Goal: Task Accomplishment & Management: Use online tool/utility

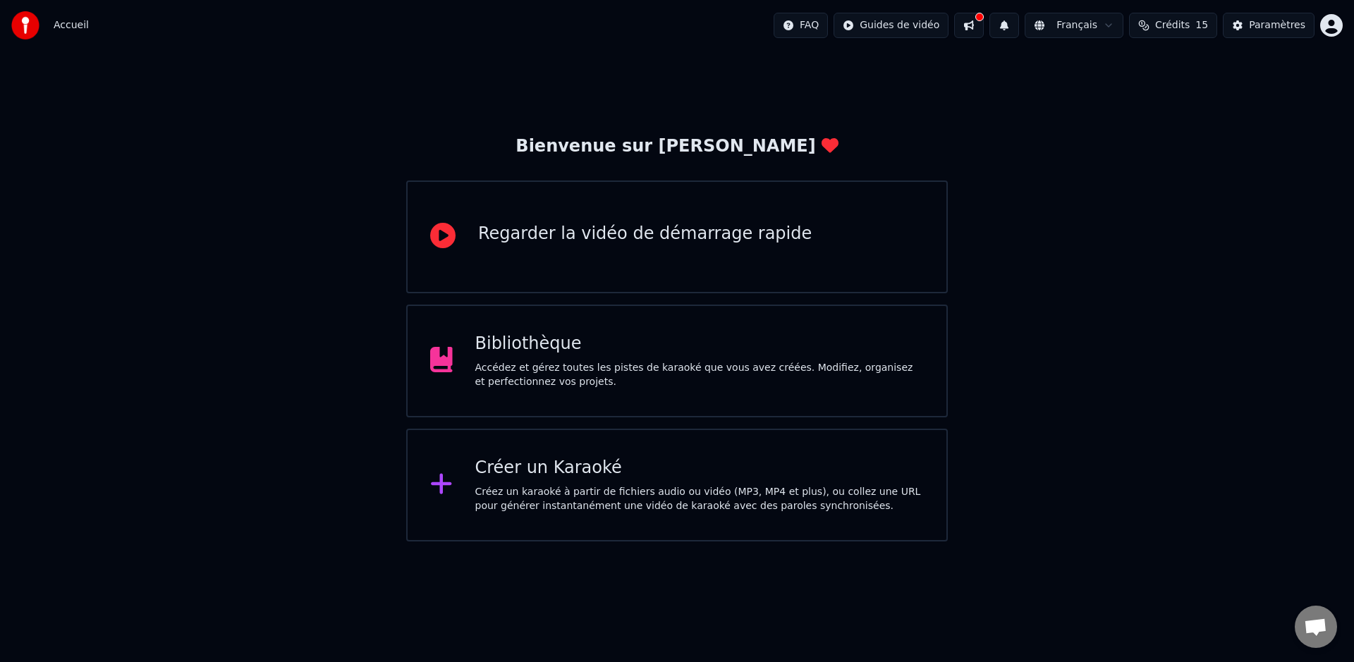
click at [736, 480] on div "Créer un Karaoké Créez un karaoké à partir de fichiers audio ou vidéo (MP3, MP4…" at bounding box center [699, 485] width 449 height 56
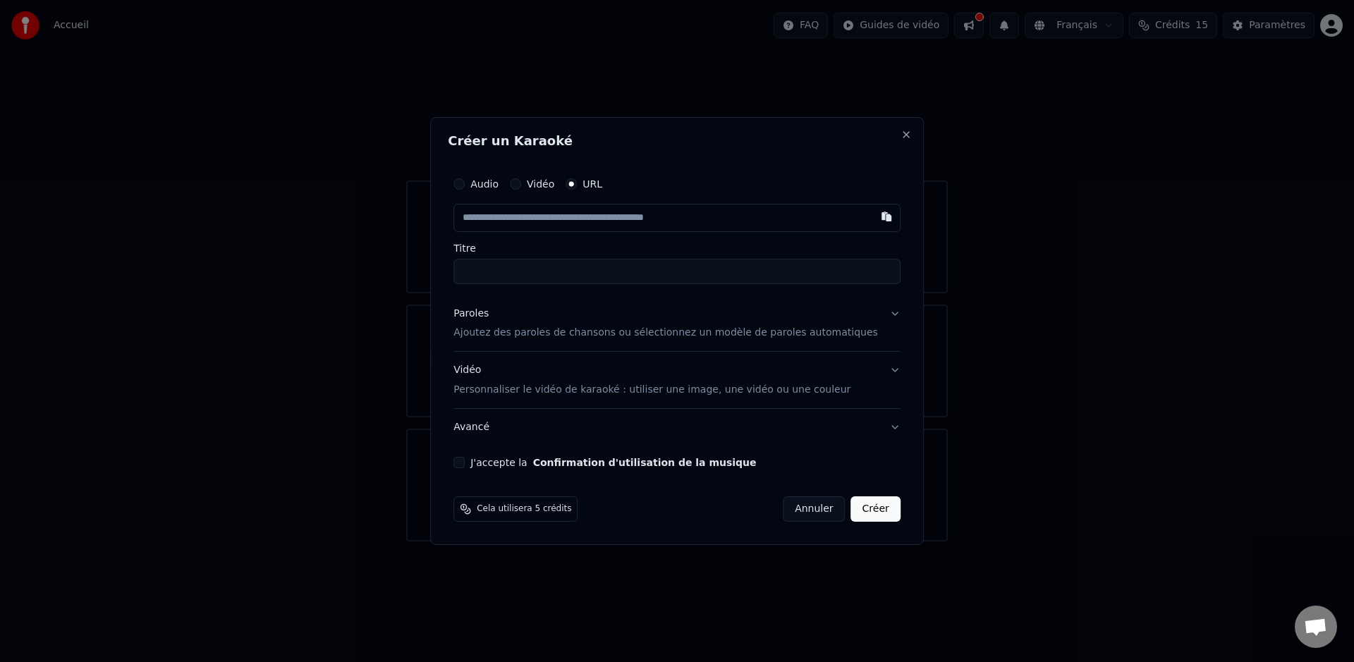
click at [557, 226] on input "text" at bounding box center [676, 218] width 447 height 28
type input "**********"
click at [572, 243] on label "Titre" at bounding box center [676, 248] width 447 height 10
click at [572, 259] on input "Titre" at bounding box center [676, 271] width 447 height 25
type input "**********"
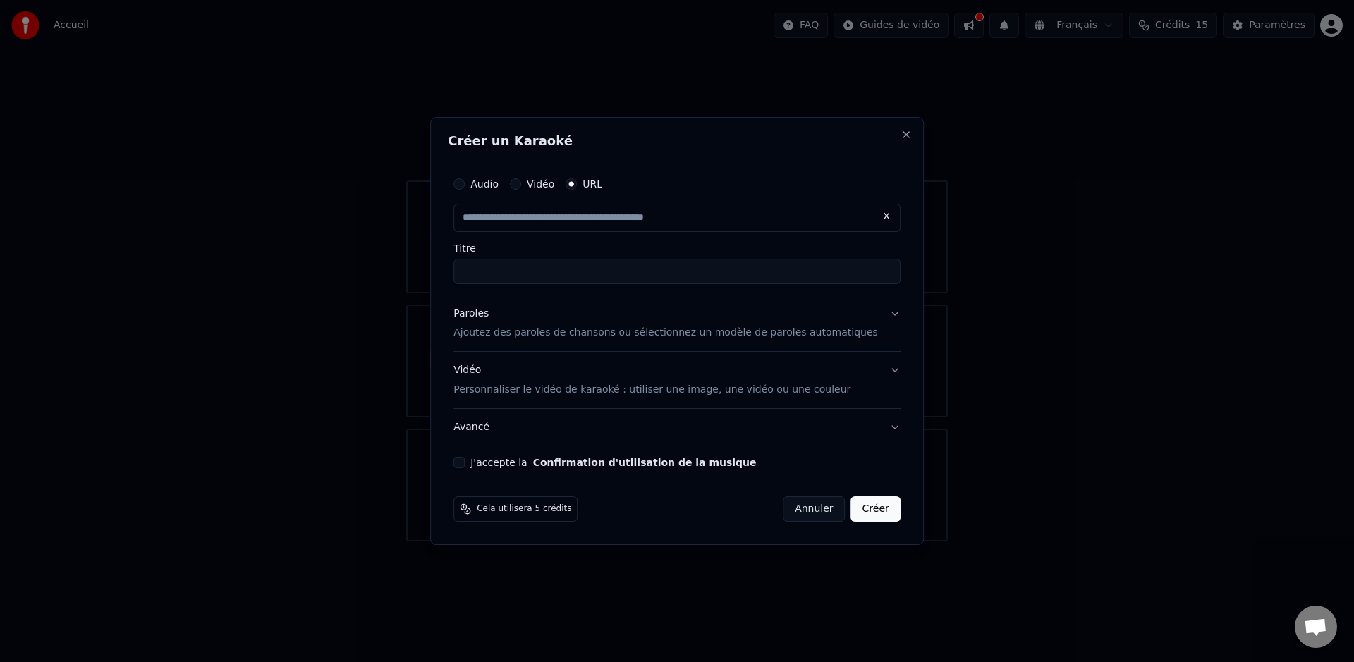
type input "**********"
click at [580, 340] on p "Ajoutez des paroles de chansons ou sélectionnez un modèle de paroles automatiqu…" at bounding box center [665, 333] width 424 height 14
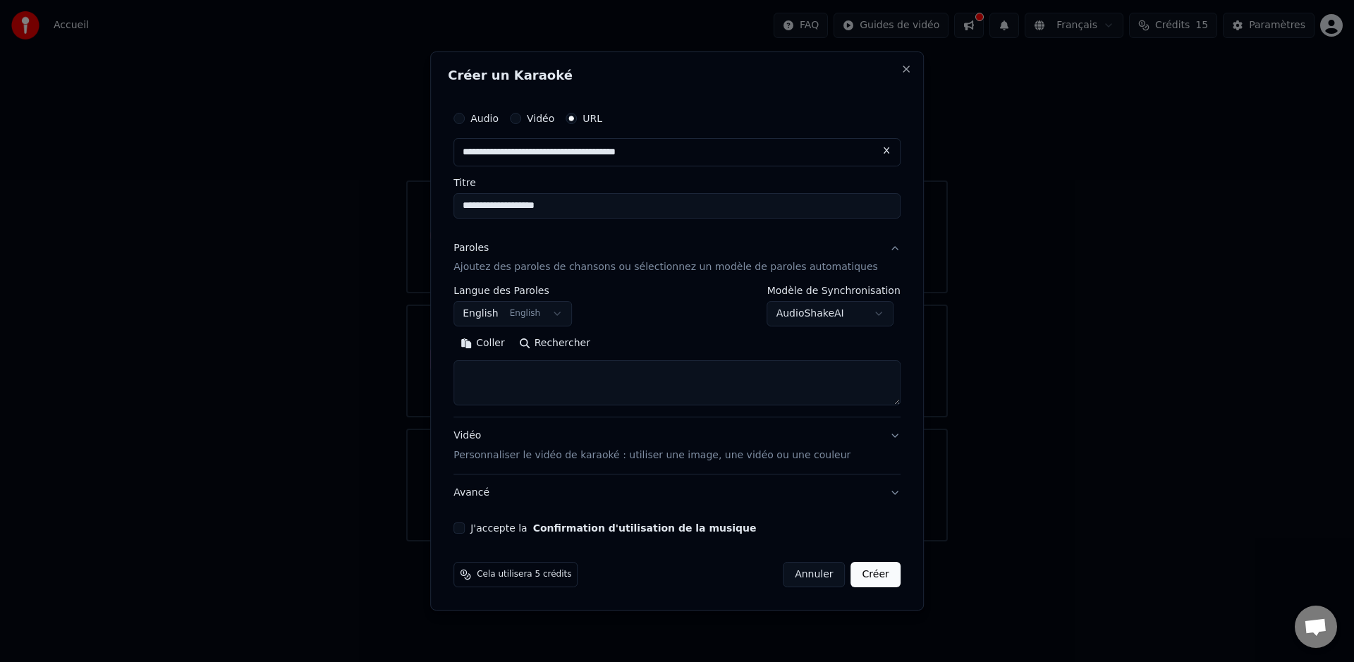
click at [580, 345] on button "Rechercher" at bounding box center [554, 344] width 85 height 23
type textarea "**********"
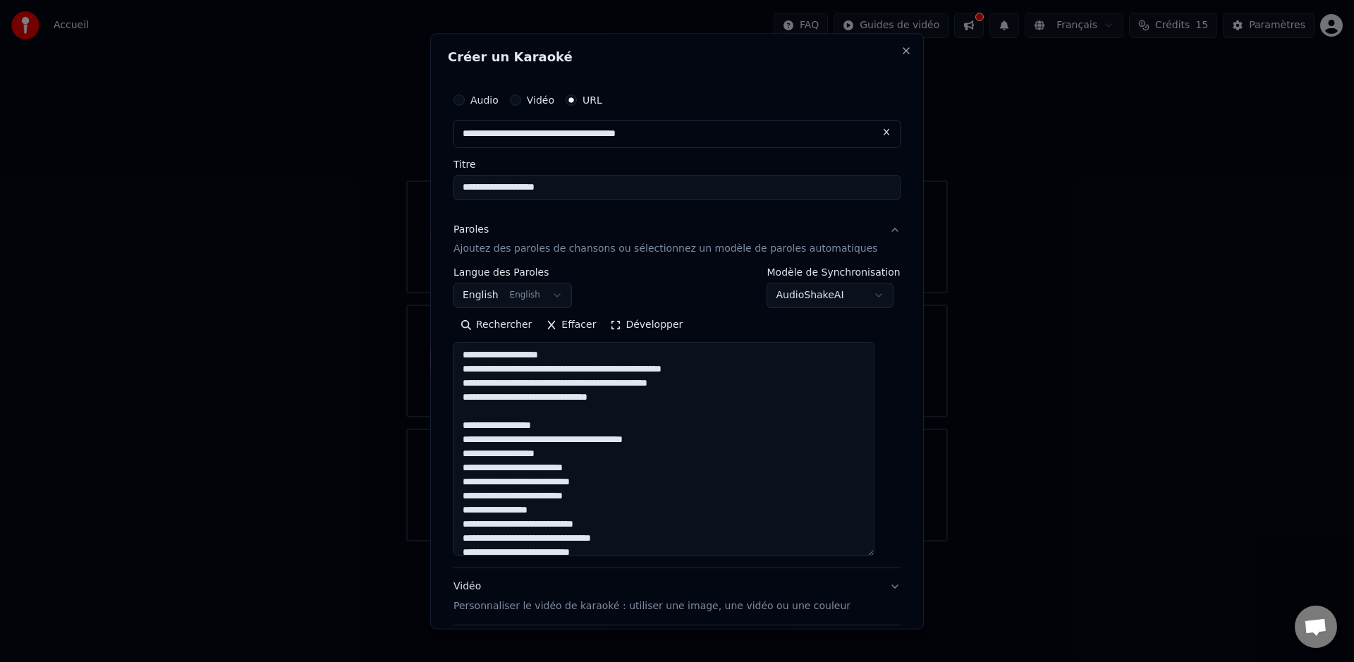
drag, startPoint x: 881, startPoint y: 403, endPoint x: 878, endPoint y: 581, distance: 177.7
click at [874, 557] on textarea at bounding box center [663, 450] width 421 height 214
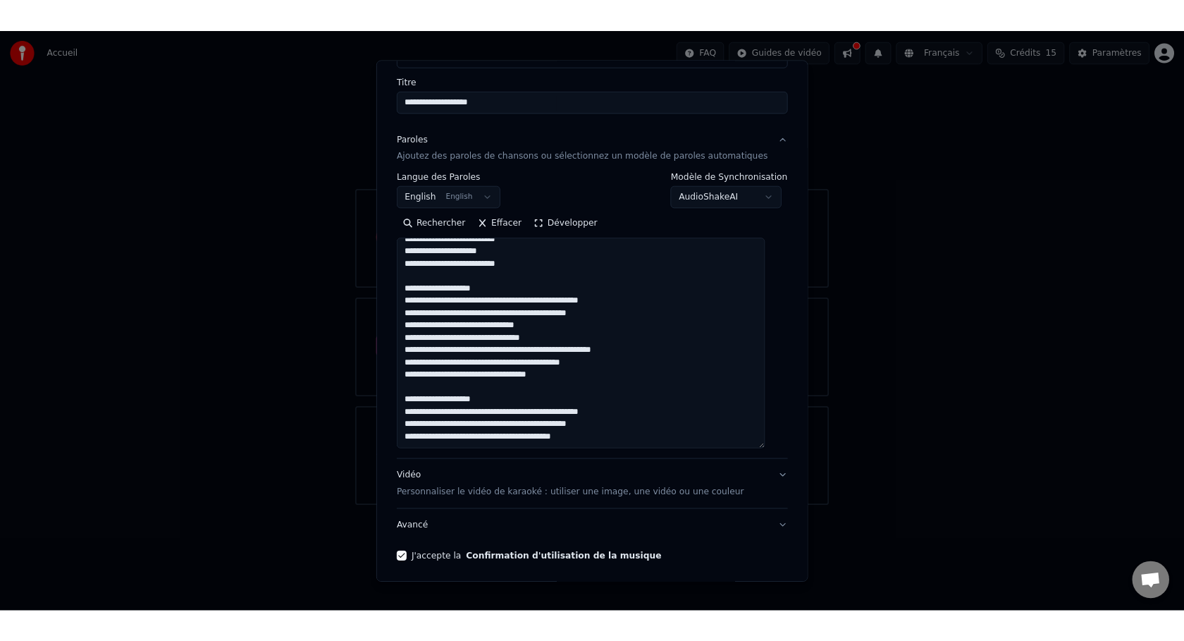
scroll to position [159, 0]
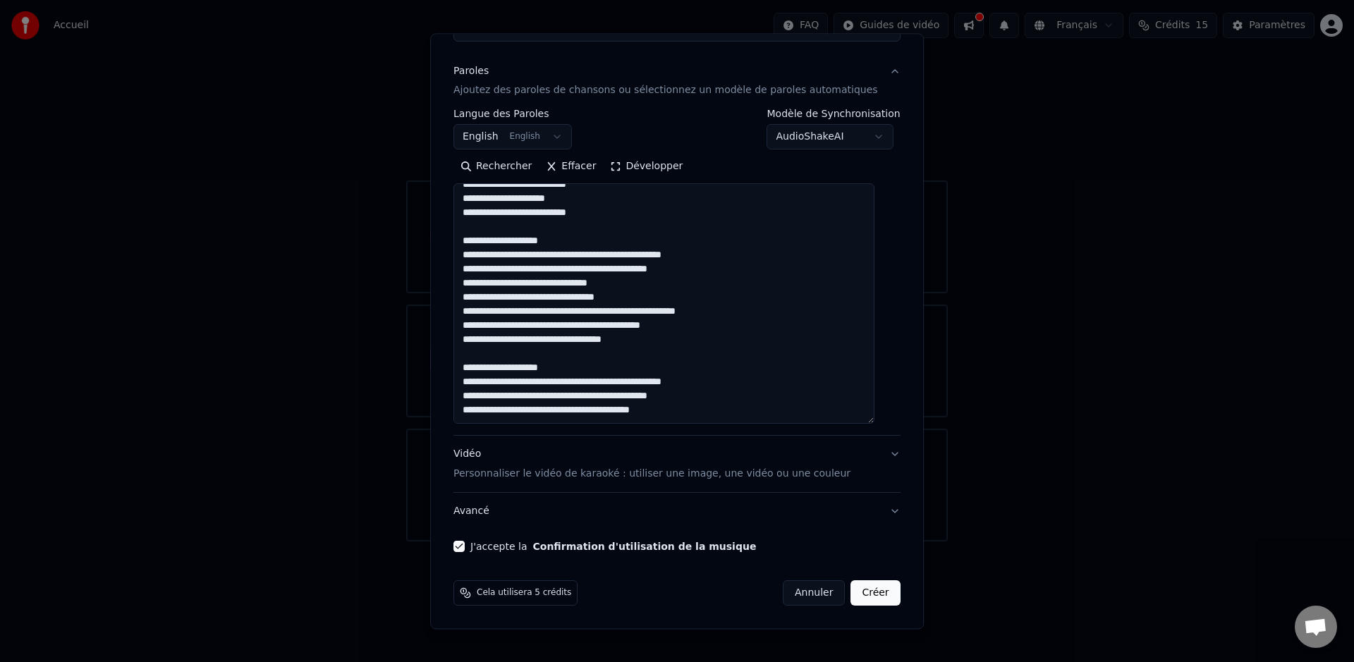
click at [863, 599] on button "Créer" at bounding box center [875, 593] width 49 height 25
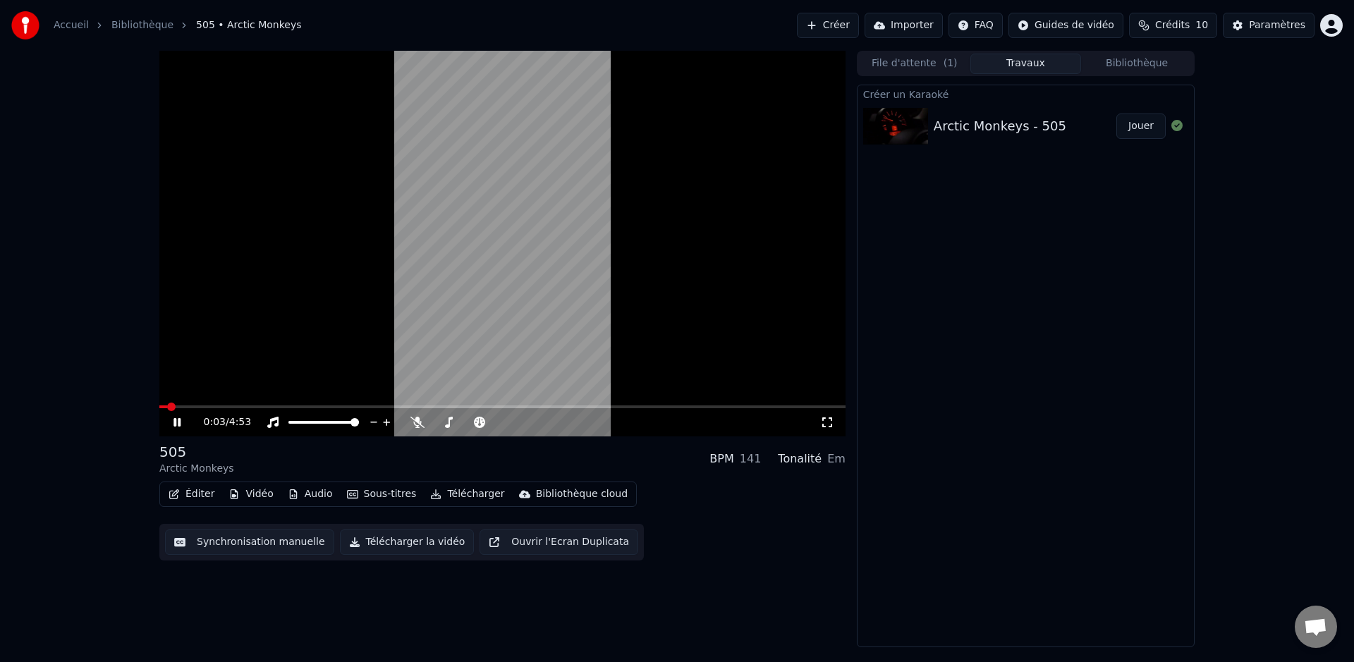
click at [508, 283] on video at bounding box center [502, 244] width 686 height 386
click at [180, 426] on icon at bounding box center [187, 422] width 33 height 11
click at [446, 422] on span at bounding box center [468, 422] width 71 height 3
click at [231, 405] on span at bounding box center [502, 406] width 686 height 3
click at [245, 408] on div "0:31 / 4:53" at bounding box center [502, 422] width 686 height 28
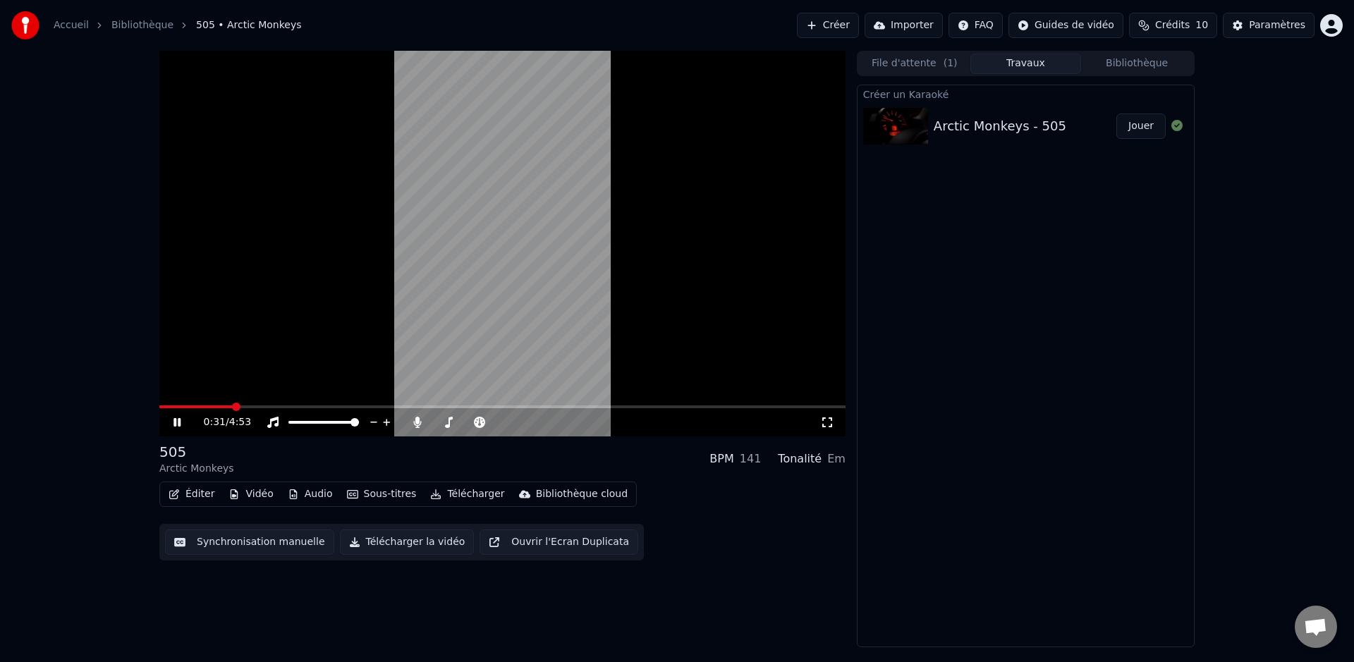
click at [255, 408] on div "0:31 / 4:53" at bounding box center [502, 422] width 686 height 28
click at [259, 405] on span at bounding box center [502, 406] width 686 height 3
drag, startPoint x: 176, startPoint y: 422, endPoint x: 258, endPoint y: 410, distance: 82.8
click at [176, 422] on icon at bounding box center [187, 422] width 33 height 11
click at [259, 408] on span at bounding box center [213, 406] width 109 height 3
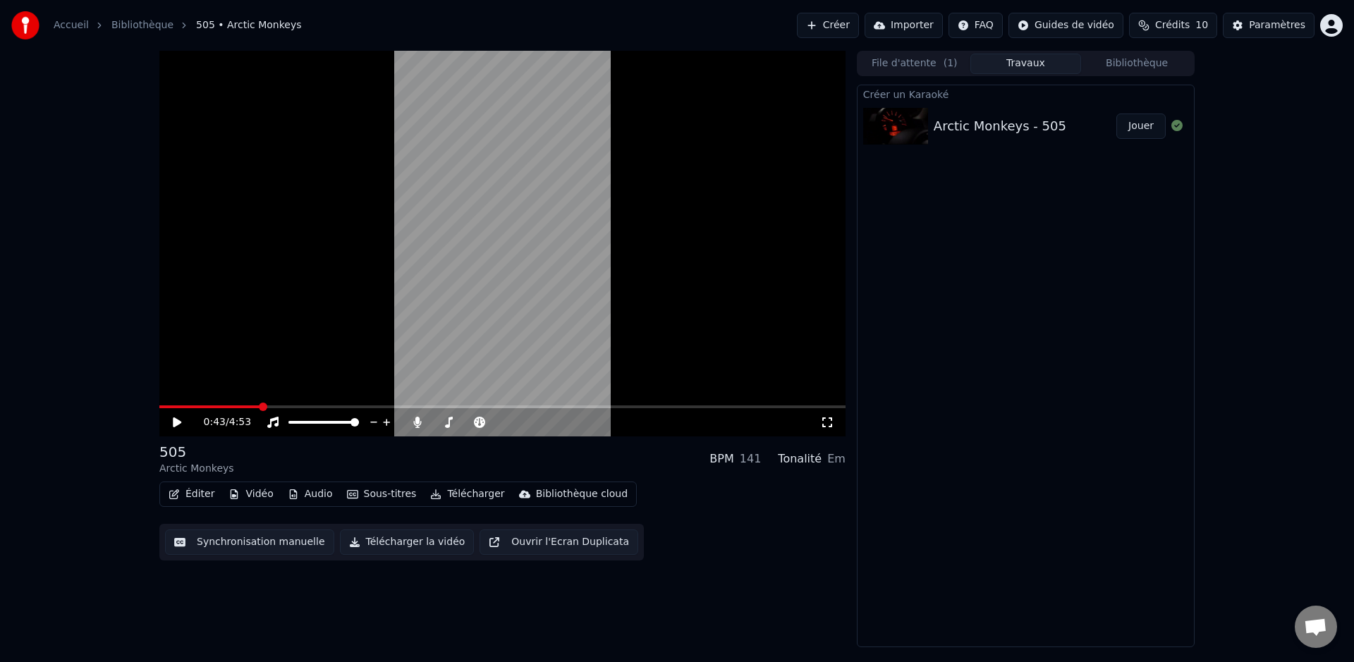
drag, startPoint x: 176, startPoint y: 422, endPoint x: 168, endPoint y: 423, distance: 8.5
click at [176, 423] on icon at bounding box center [177, 422] width 8 height 10
click at [581, 407] on span at bounding box center [502, 406] width 686 height 3
click at [245, 405] on span at bounding box center [381, 406] width 445 height 3
click at [287, 405] on span at bounding box center [502, 406] width 686 height 3
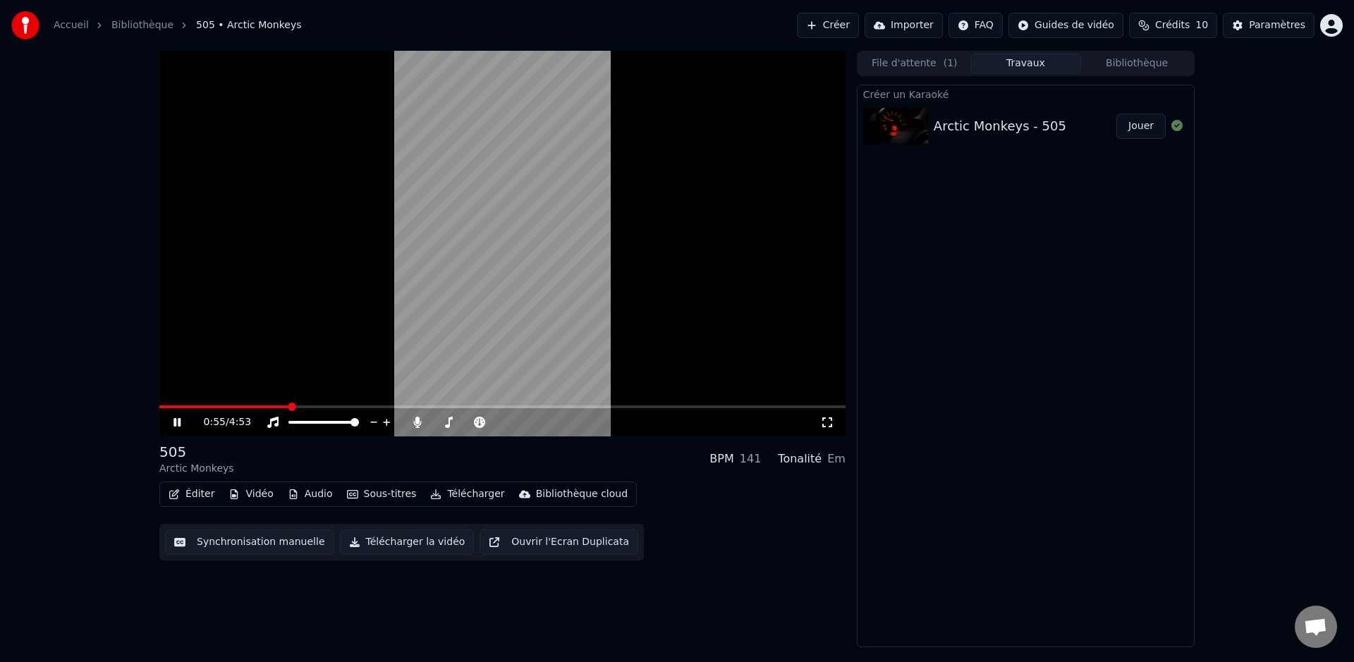
click at [264, 404] on video at bounding box center [502, 244] width 686 height 386
click at [266, 408] on div "0:55 / 4:53" at bounding box center [502, 422] width 686 height 28
click at [262, 400] on video at bounding box center [502, 244] width 686 height 386
click at [261, 404] on video at bounding box center [502, 244] width 686 height 386
click at [259, 406] on span at bounding box center [225, 406] width 132 height 3
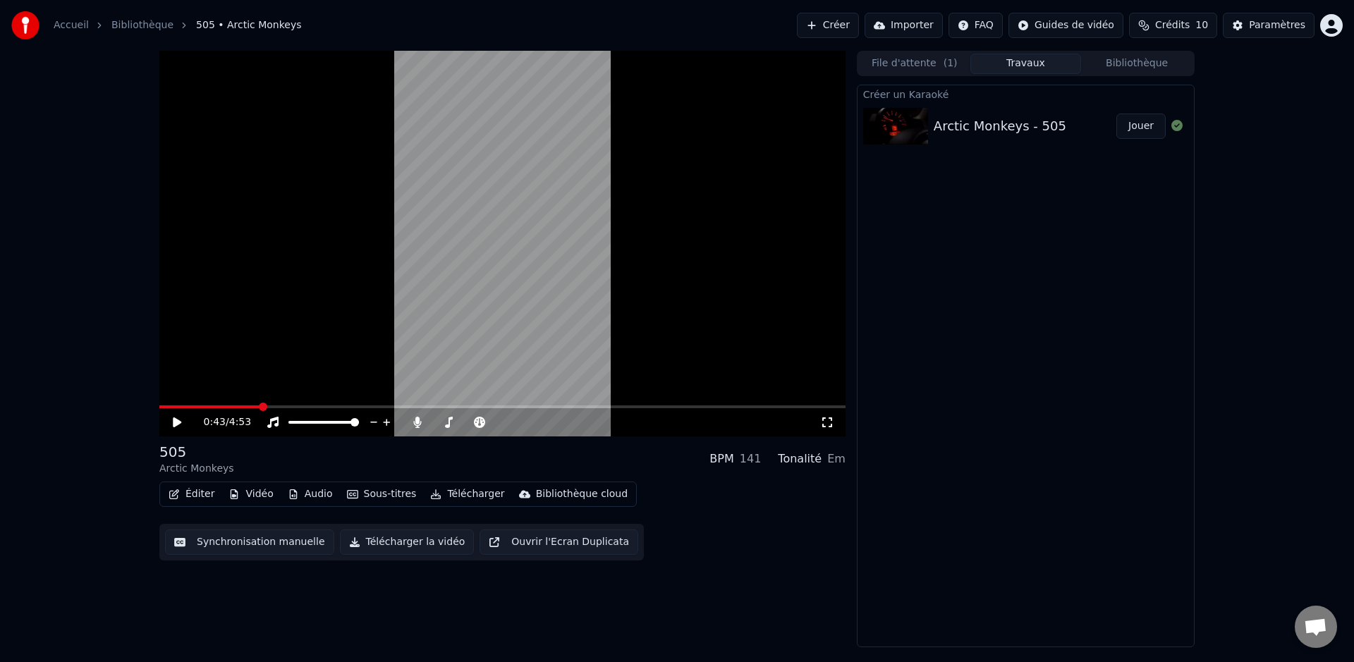
click at [182, 424] on icon at bounding box center [187, 422] width 33 height 11
click at [519, 424] on icon at bounding box center [518, 422] width 13 height 14
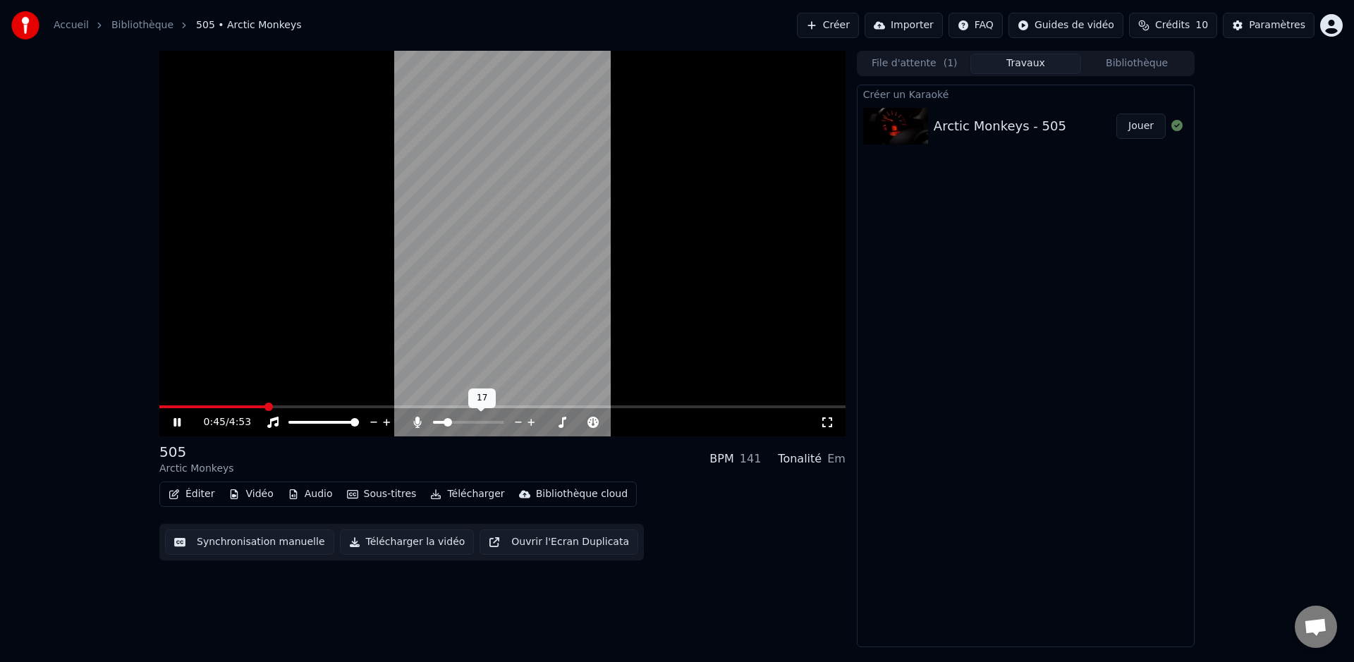
click at [519, 424] on icon at bounding box center [518, 422] width 13 height 14
click at [487, 424] on span at bounding box center [483, 422] width 8 height 8
click at [446, 422] on span at bounding box center [440, 422] width 14 height 3
click at [517, 422] on icon at bounding box center [518, 422] width 7 height 1
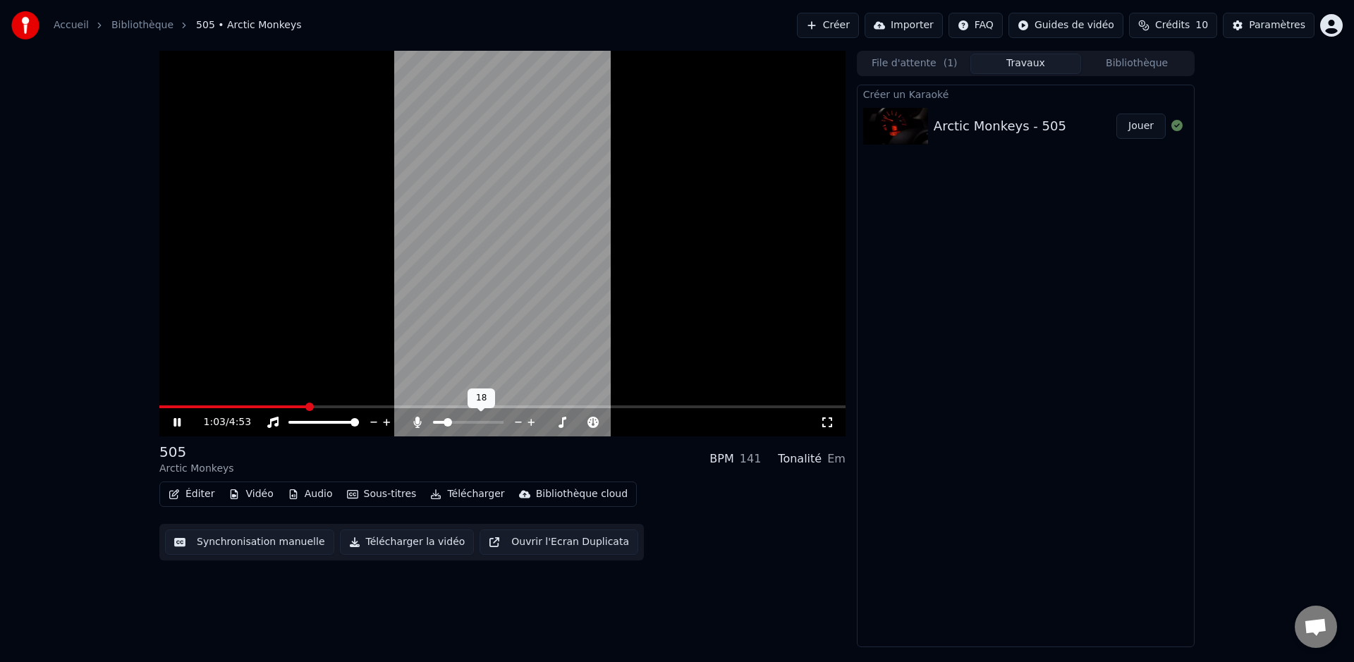
click at [517, 422] on icon at bounding box center [518, 422] width 7 height 1
click at [494, 405] on span at bounding box center [502, 406] width 686 height 3
click at [539, 407] on span at bounding box center [502, 406] width 686 height 3
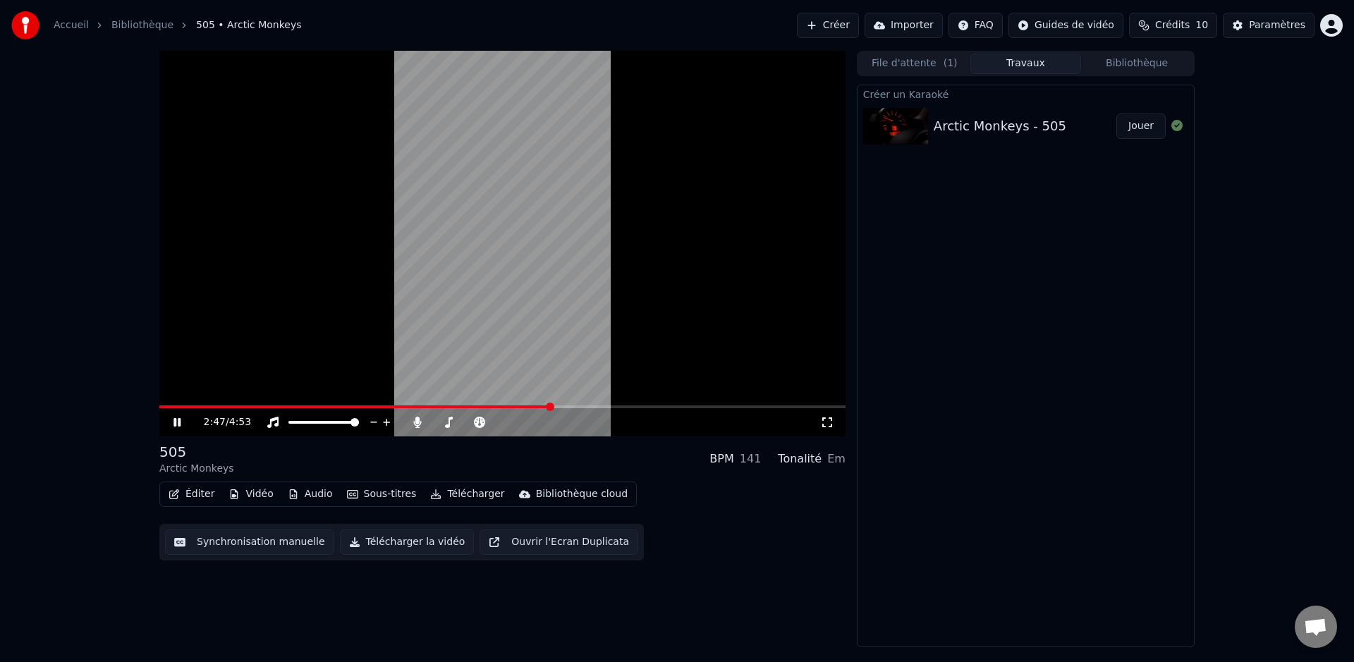
click at [550, 407] on span at bounding box center [502, 406] width 686 height 3
click at [568, 407] on span at bounding box center [502, 406] width 686 height 3
click at [427, 224] on video at bounding box center [502, 244] width 686 height 386
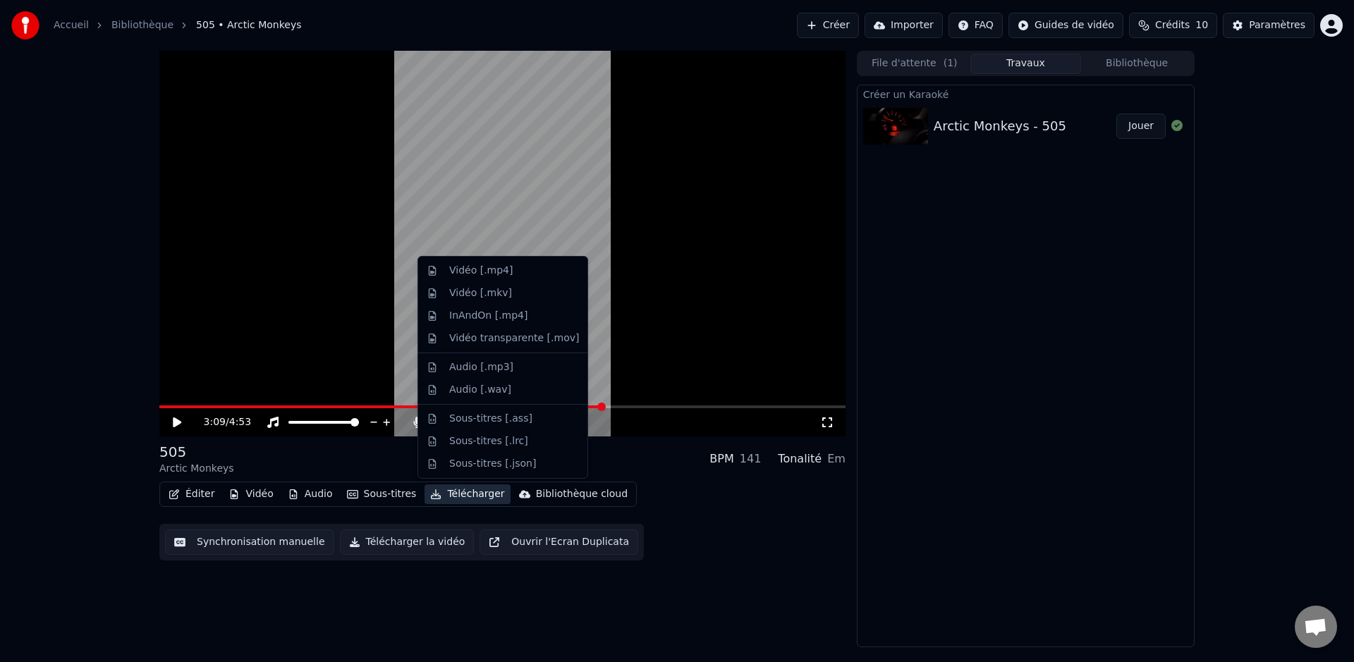
click at [465, 492] on button "Télécharger" at bounding box center [466, 494] width 85 height 20
click at [486, 392] on div "Audio [.wav]" at bounding box center [480, 390] width 62 height 14
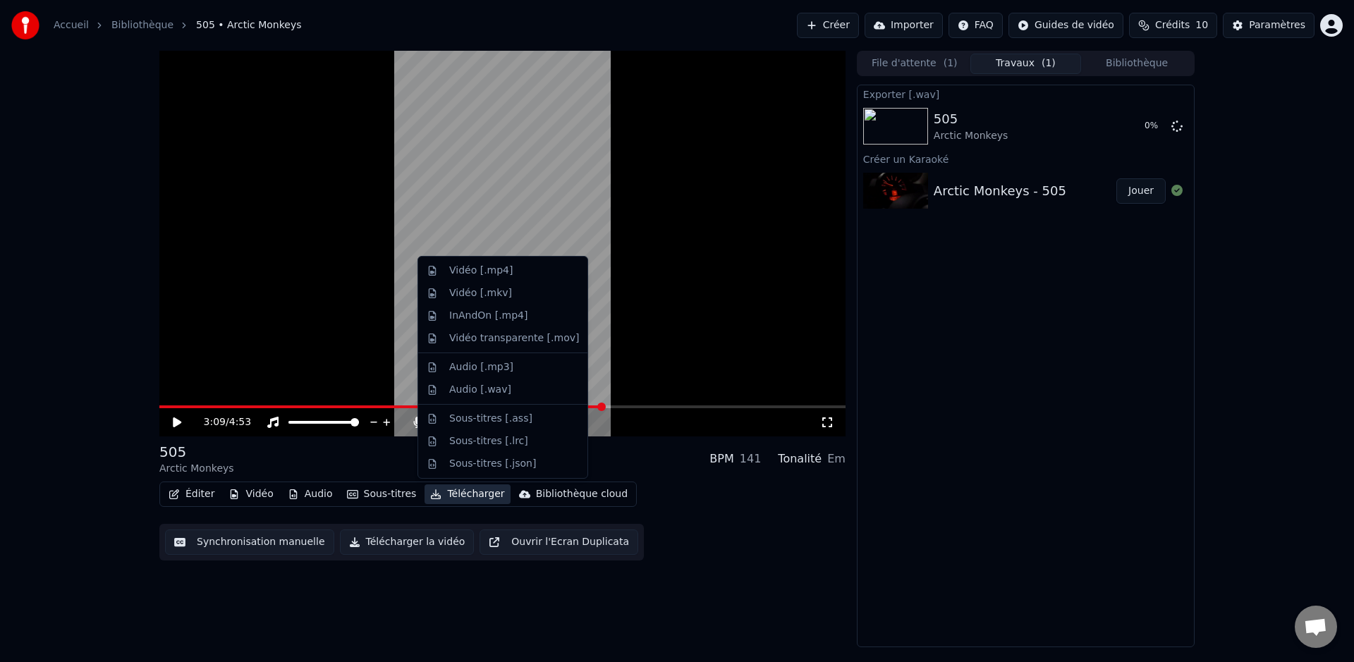
click at [477, 496] on button "Télécharger" at bounding box center [466, 494] width 85 height 20
click at [490, 464] on div "Sous-titres [.json]" at bounding box center [492, 464] width 87 height 14
